Goal: Navigation & Orientation: Find specific page/section

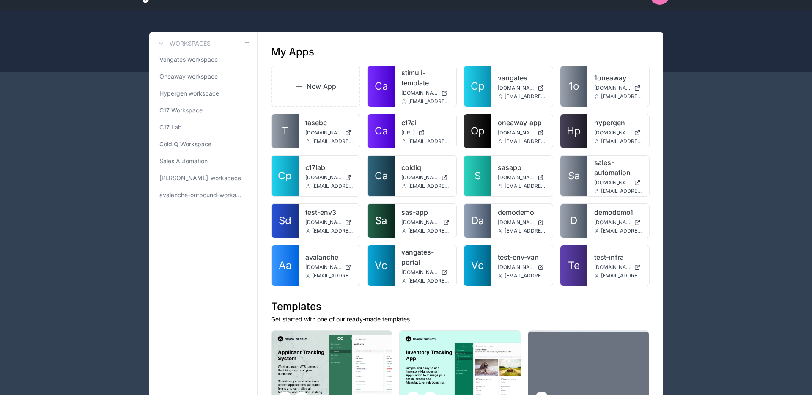
scroll to position [23, 0]
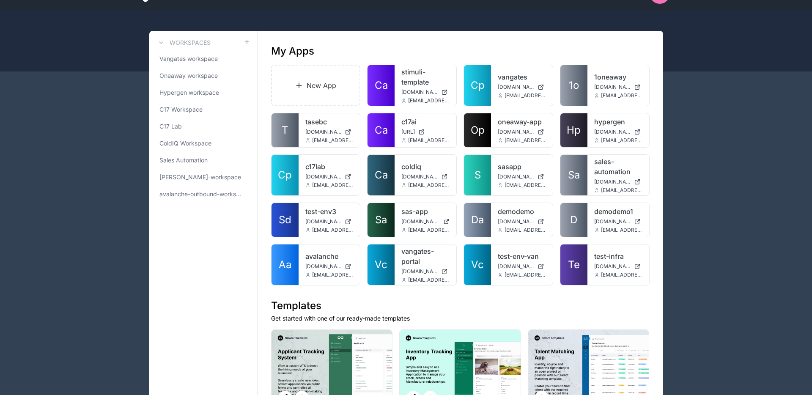
click at [222, 146] on link "ColdIQ Workspace" at bounding box center [203, 143] width 94 height 15
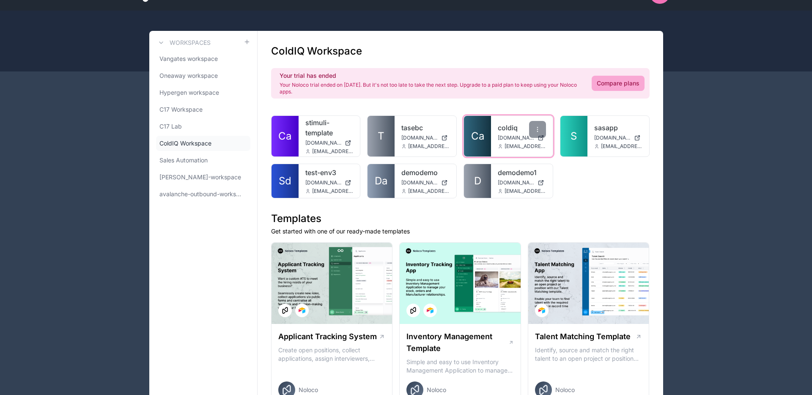
click at [523, 136] on span "coldiq.noloco.co" at bounding box center [516, 137] width 36 height 7
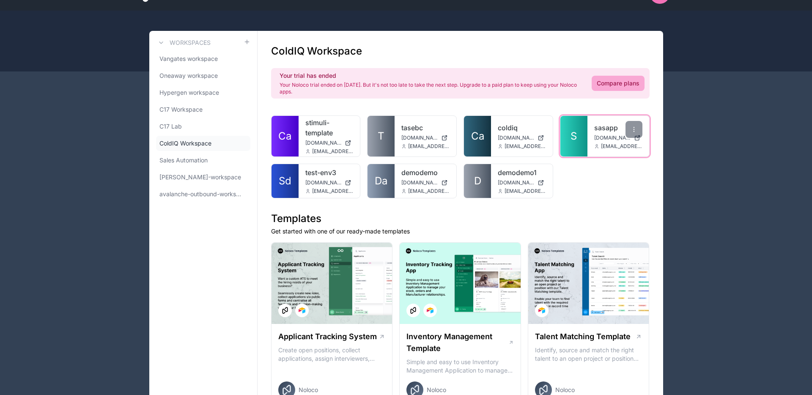
click at [590, 129] on div "sasapp sasapp.noloco.co admin@stimuli.digital" at bounding box center [618, 136] width 62 height 41
click at [607, 129] on link "sasapp" at bounding box center [618, 128] width 48 height 10
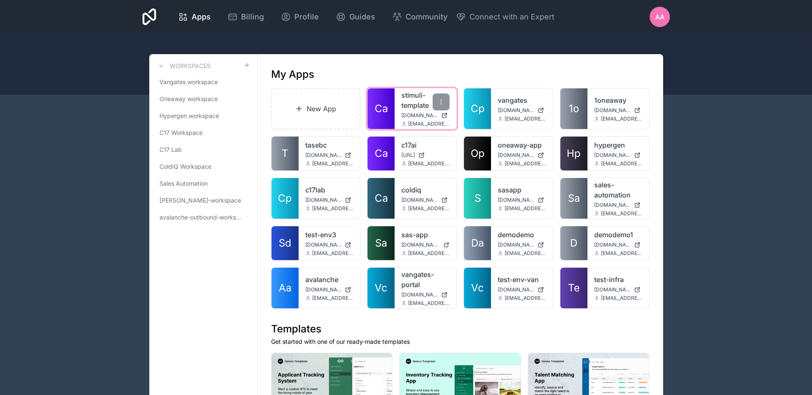
click at [413, 104] on link "stimuli-template" at bounding box center [425, 100] width 48 height 20
